Goal: Task Accomplishment & Management: Use online tool/utility

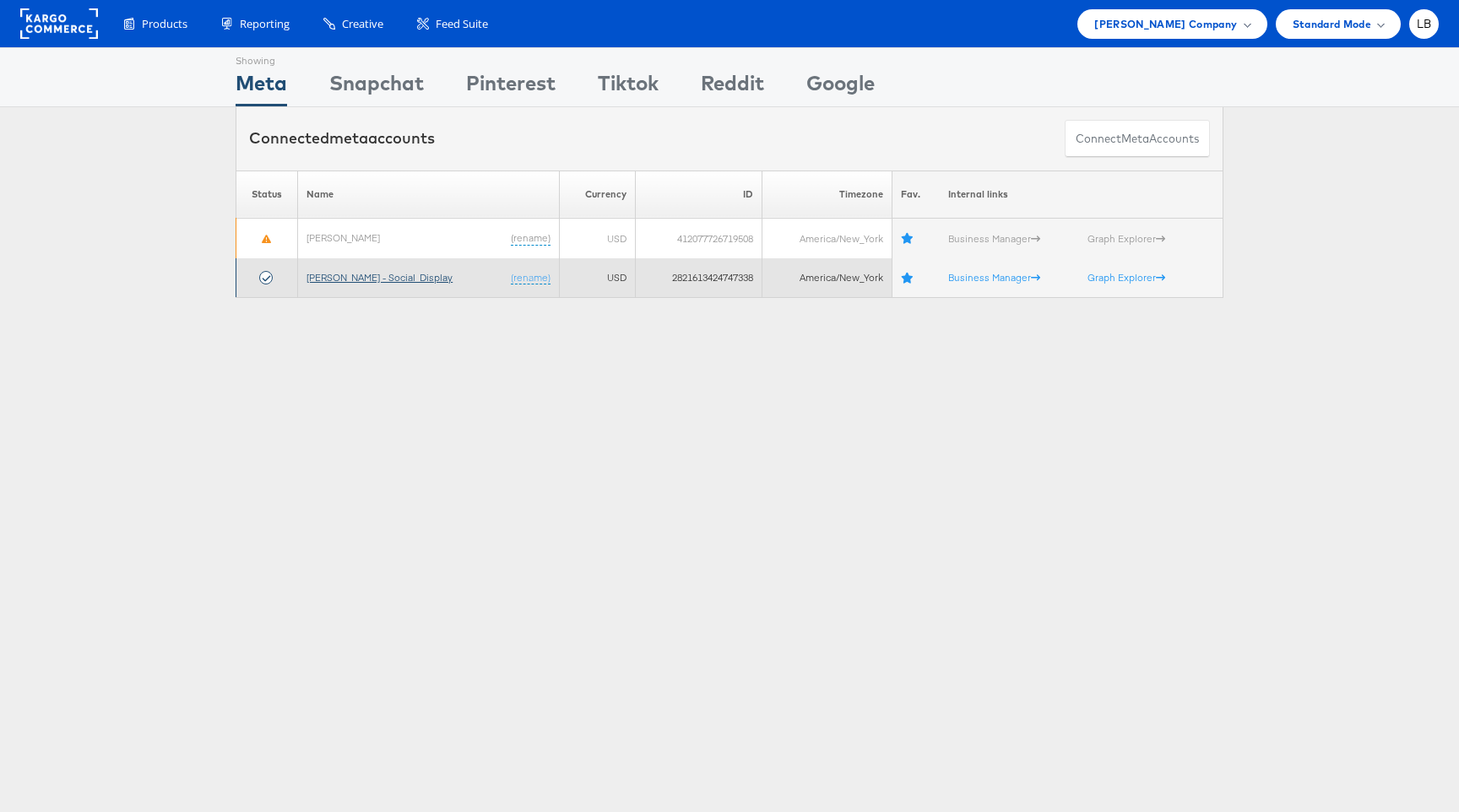
click at [345, 279] on link "[PERSON_NAME] - Social_Display" at bounding box center [379, 277] width 146 height 13
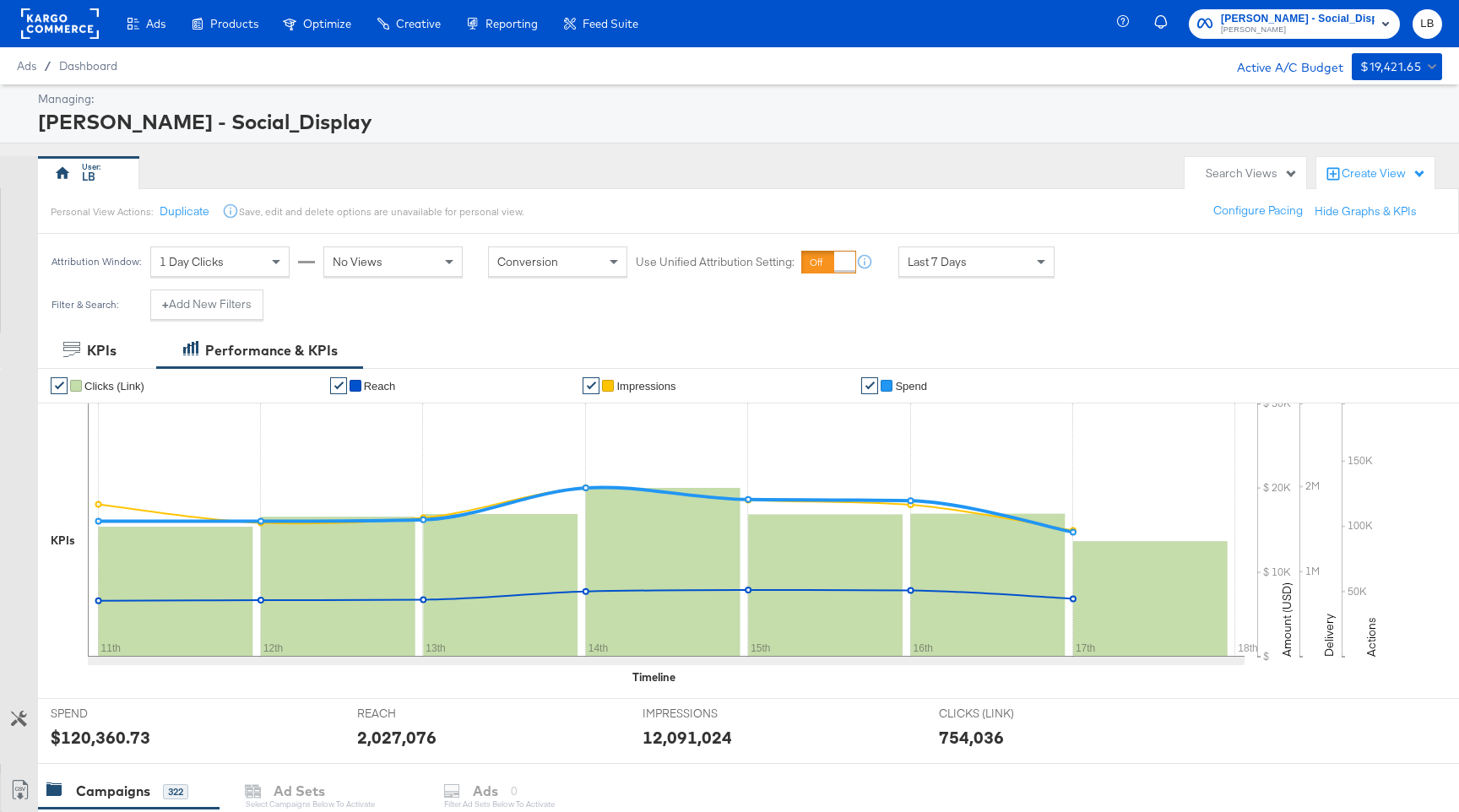
click at [1396, 175] on div "Create View" at bounding box center [1384, 174] width 85 height 17
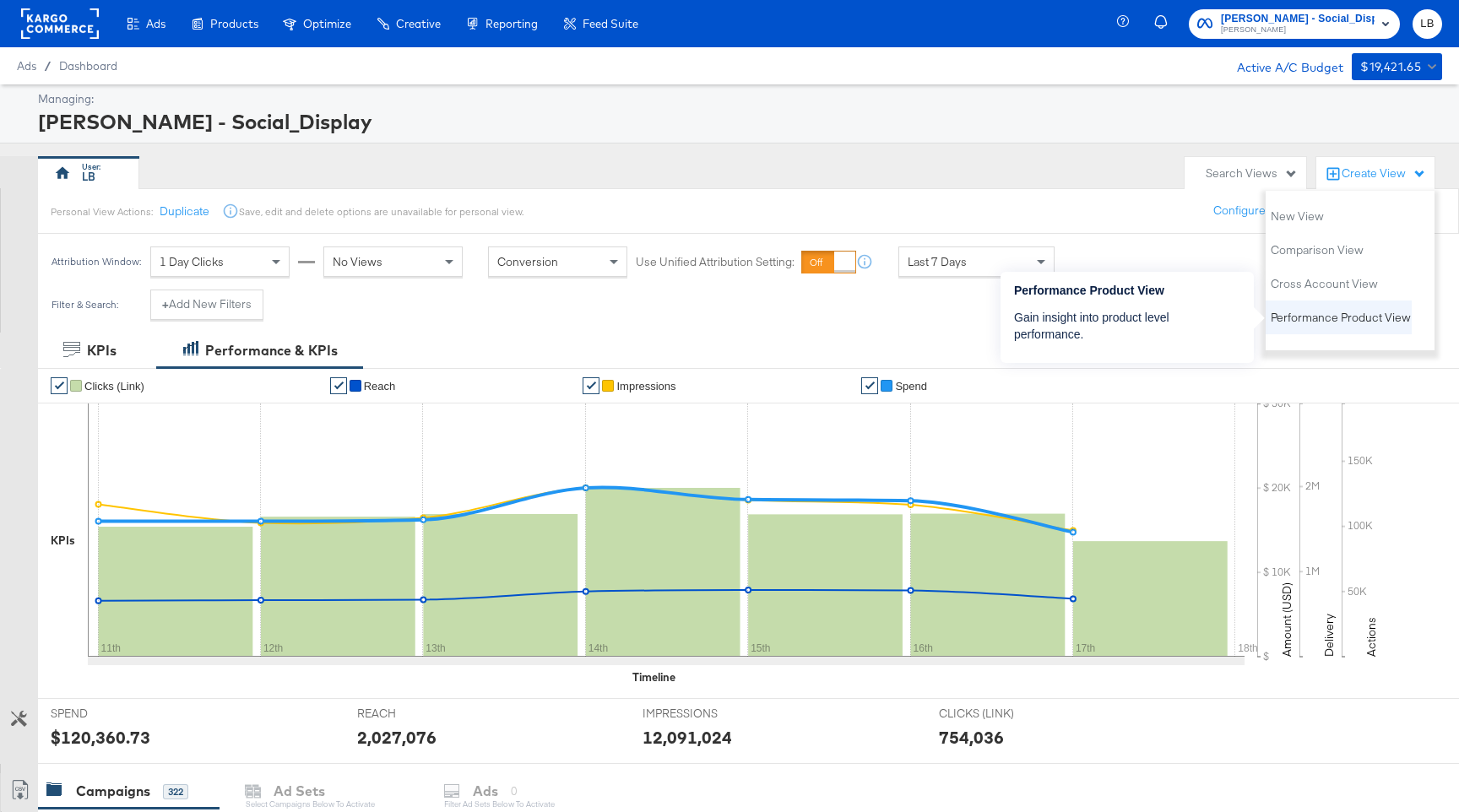
click at [1365, 315] on span "Performance Product View" at bounding box center [1341, 317] width 140 height 16
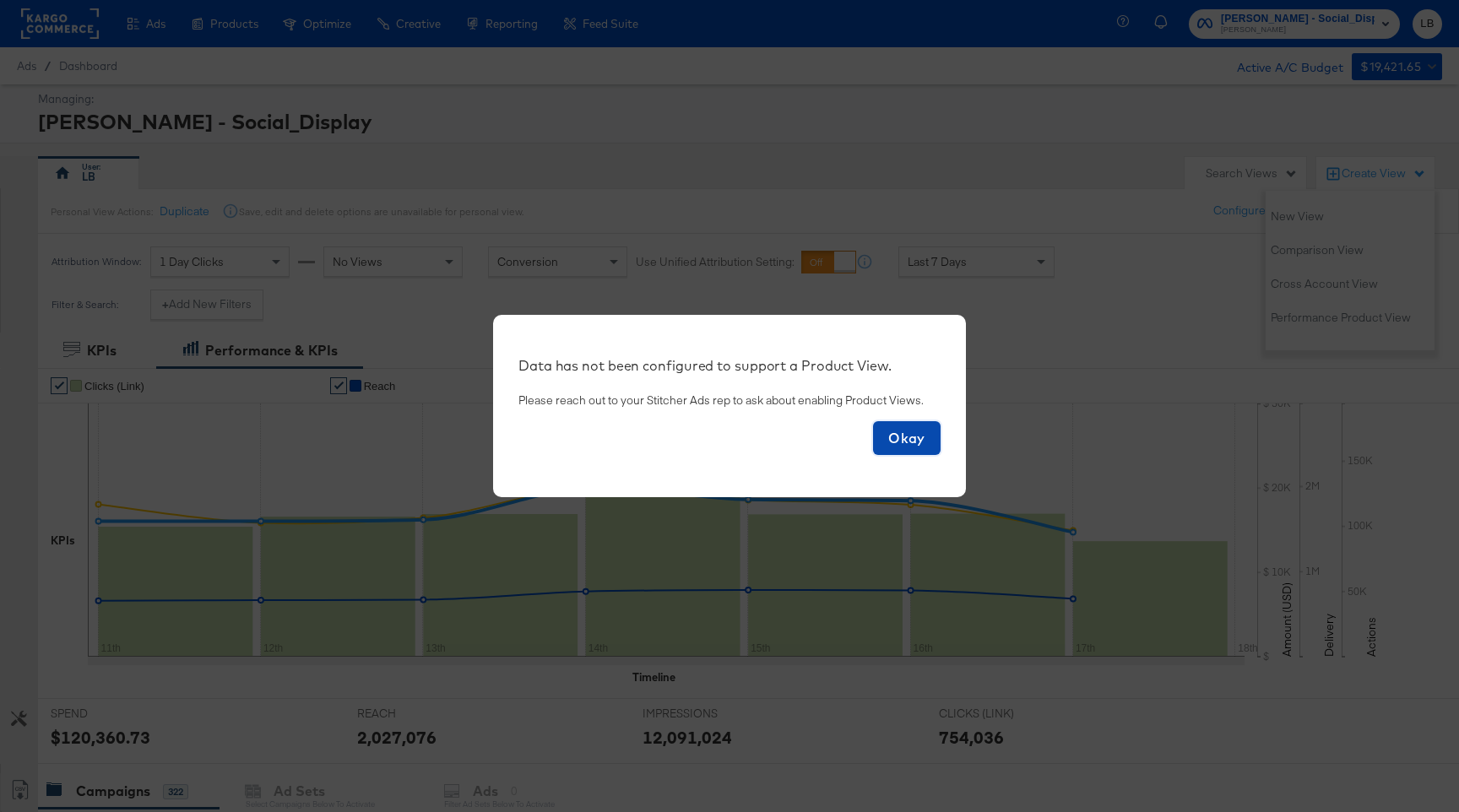
click at [897, 446] on span "Okay" at bounding box center [907, 438] width 54 height 24
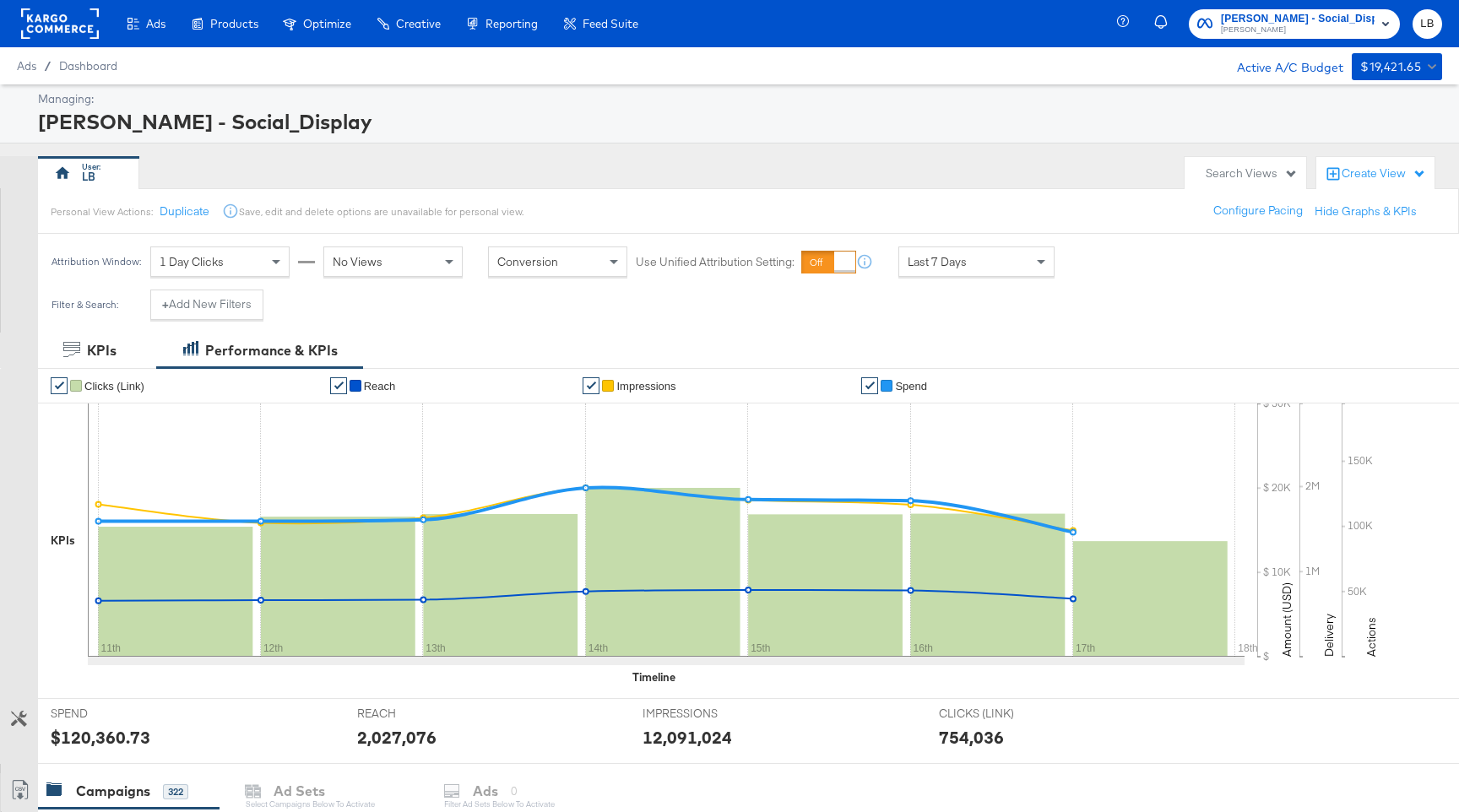
click at [1388, 14] on rect "button" at bounding box center [1385, 24] width 20 height 20
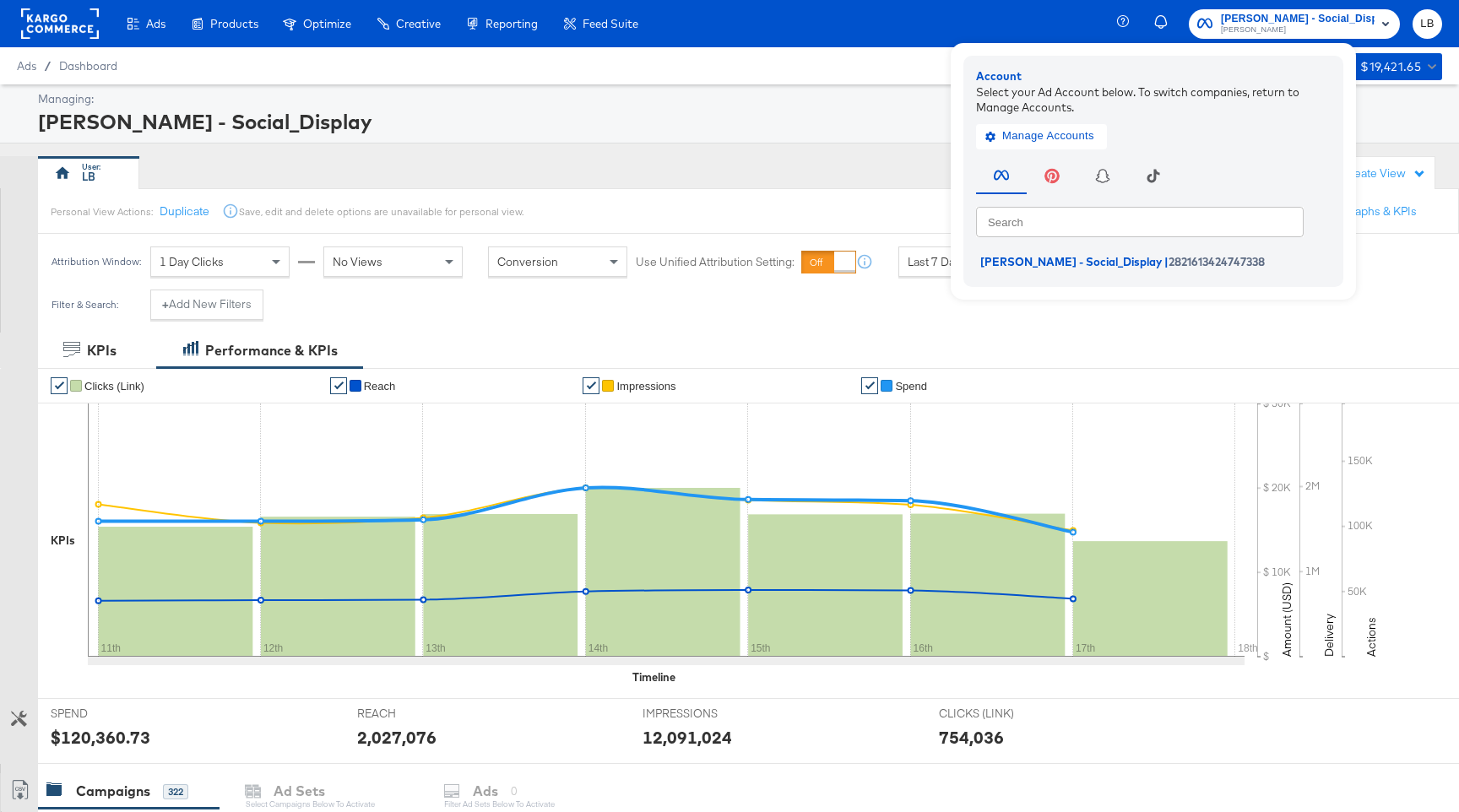
click at [836, 105] on div "Managing:" at bounding box center [738, 99] width 1400 height 16
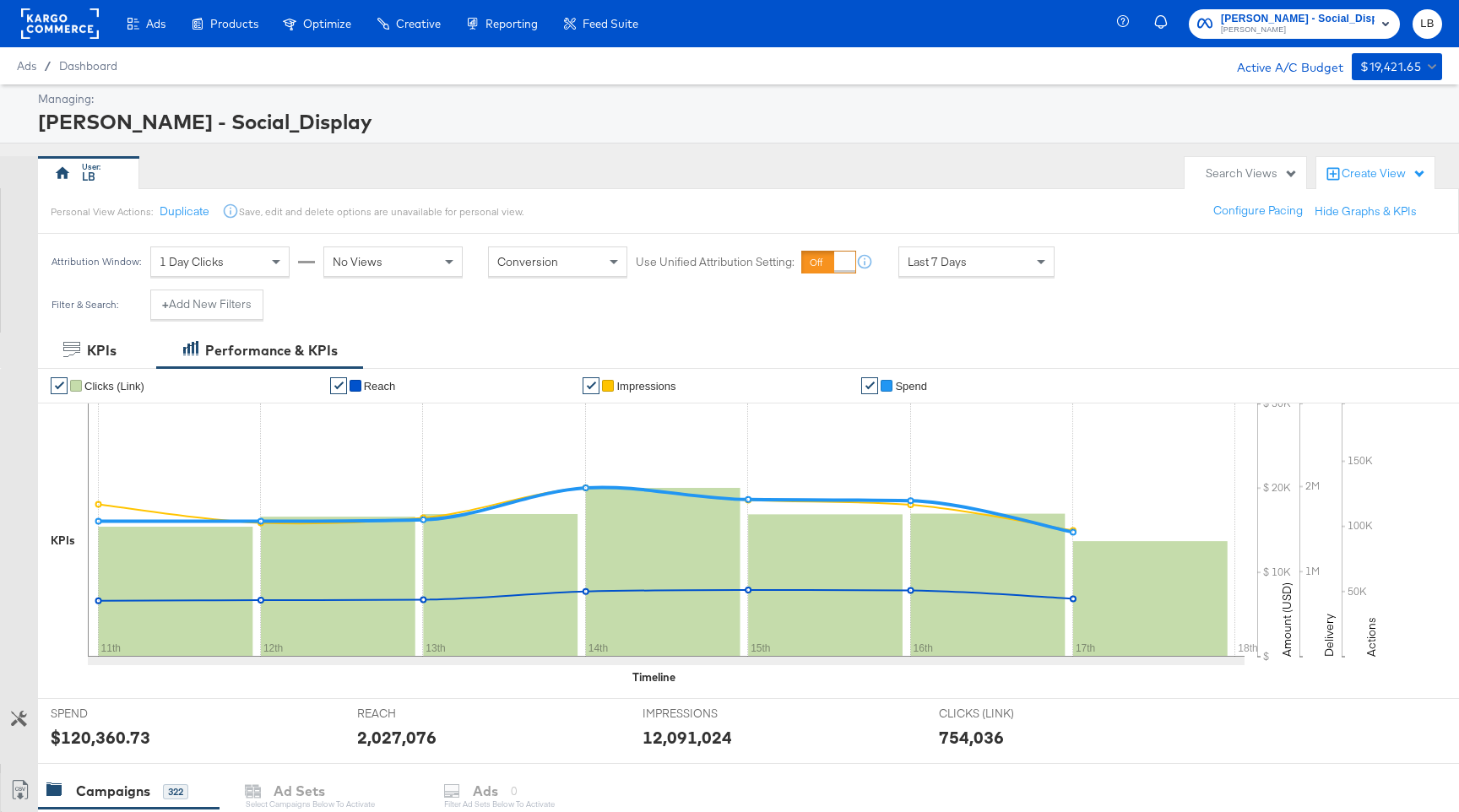
click at [72, 20] on rect at bounding box center [60, 24] width 78 height 30
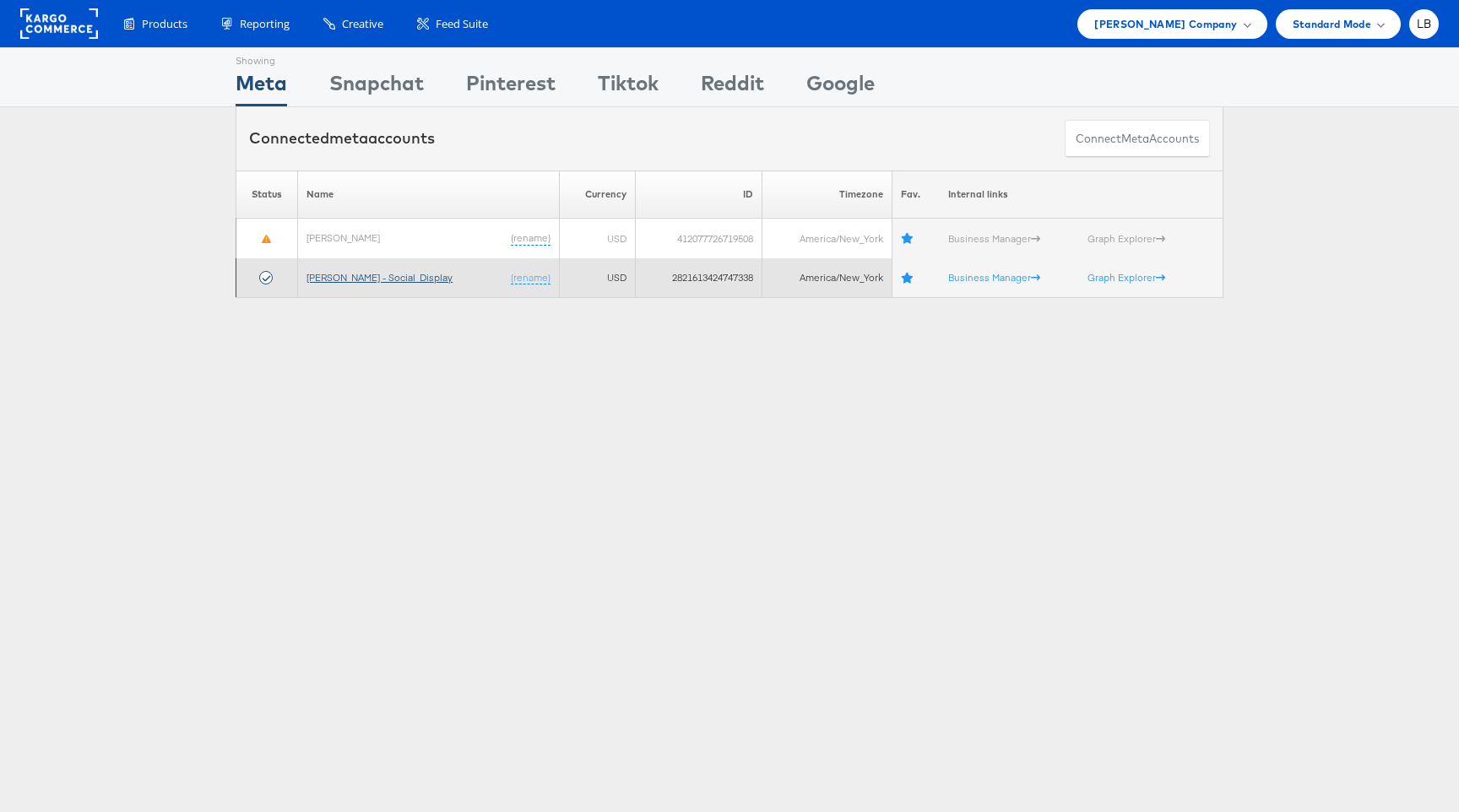
click at [332, 277] on link "[PERSON_NAME] - Social_Display" at bounding box center [379, 277] width 146 height 13
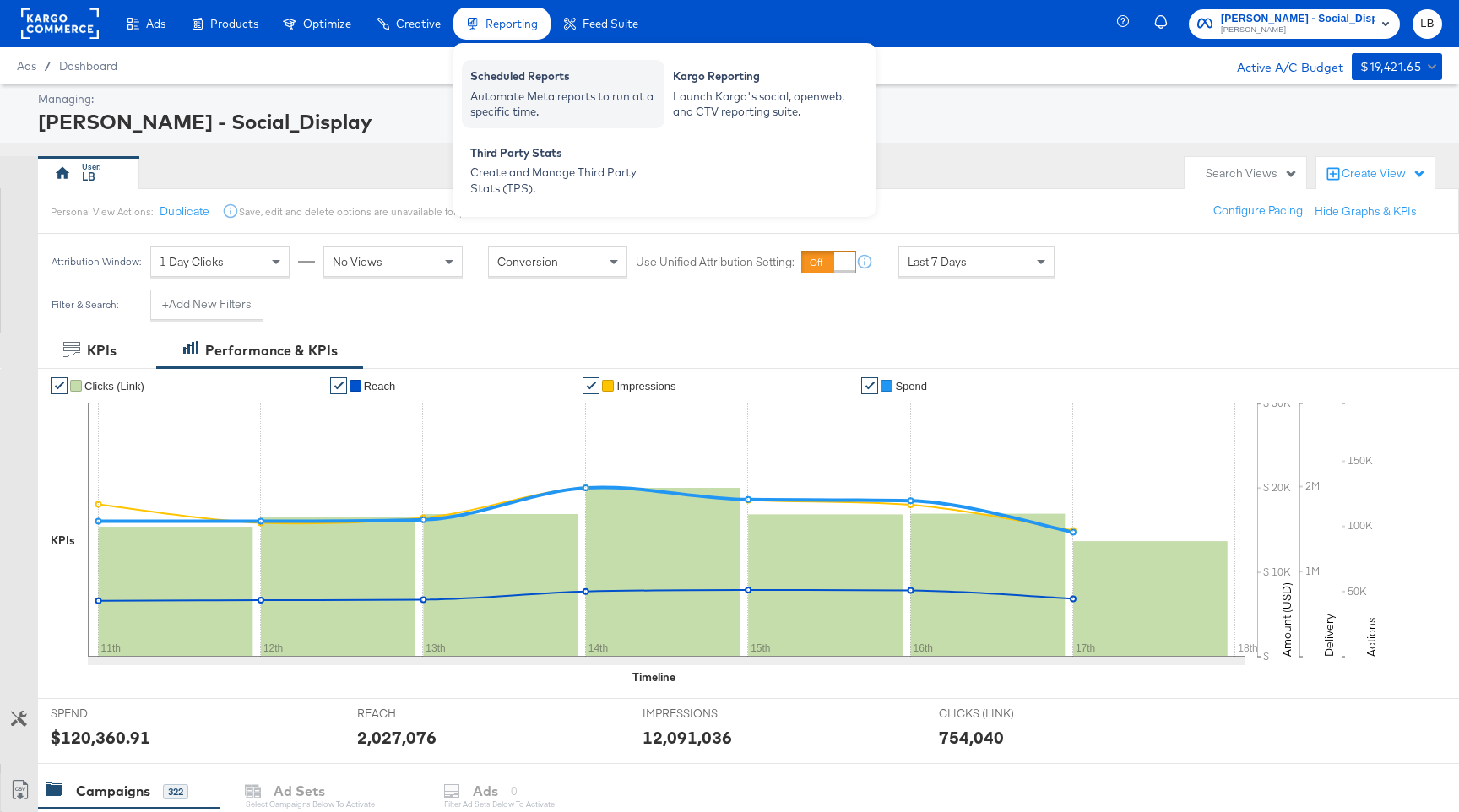
click at [581, 104] on div "Automate Meta reports to run at a specific time." at bounding box center [563, 104] width 186 height 31
